Goal: Find specific page/section: Locate item on page

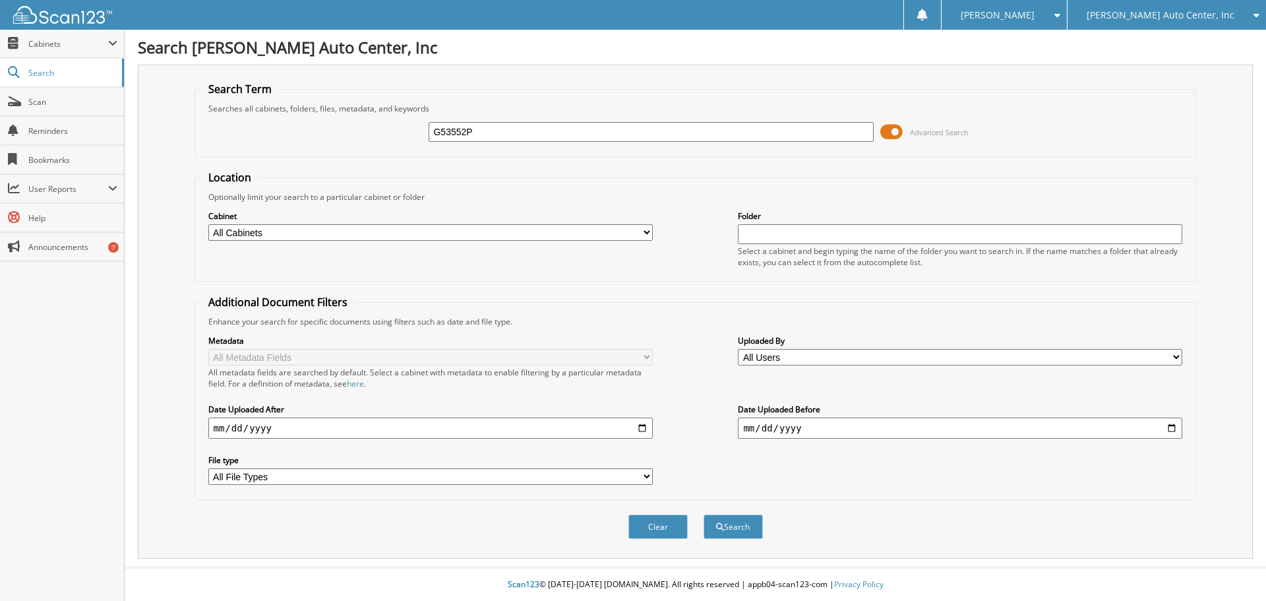
type input "G53552P"
click at [703, 514] on button "Search" at bounding box center [732, 526] width 59 height 24
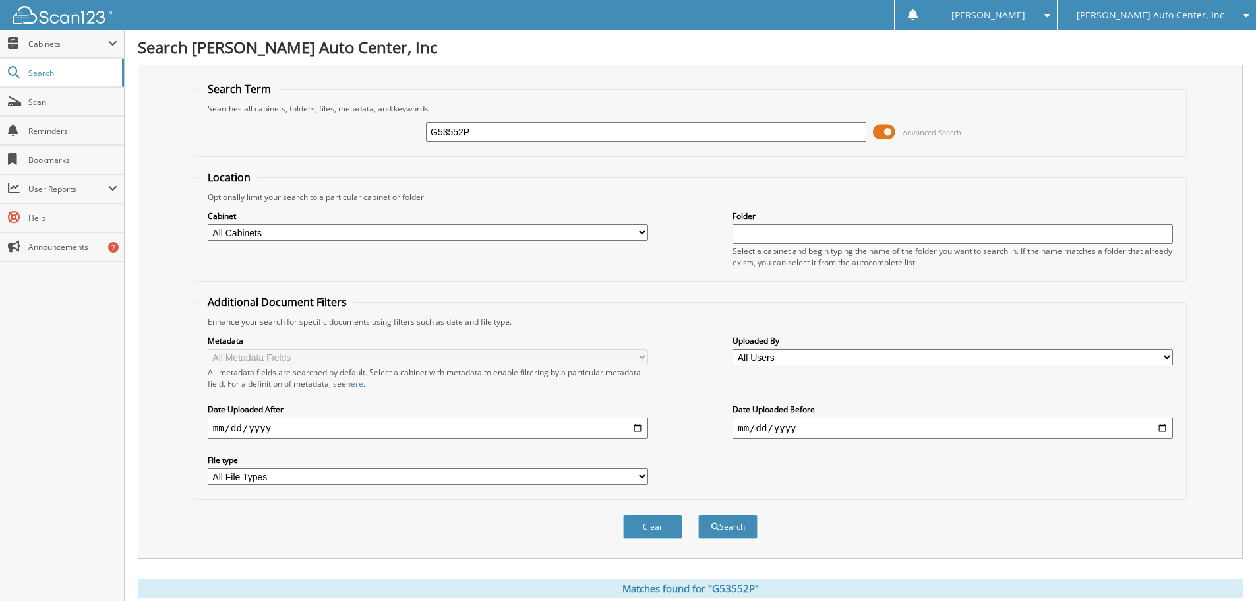
click at [889, 131] on span at bounding box center [884, 132] width 22 height 20
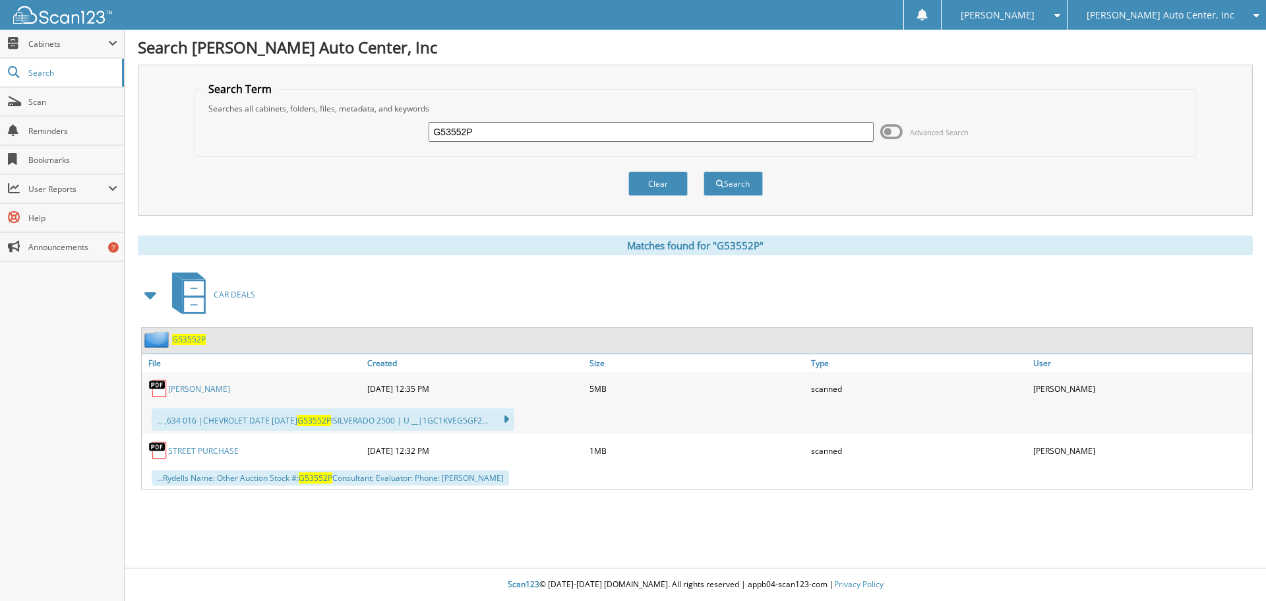
click at [191, 339] on span "G53552P" at bounding box center [189, 339] width 34 height 11
